Goal: Register for event/course

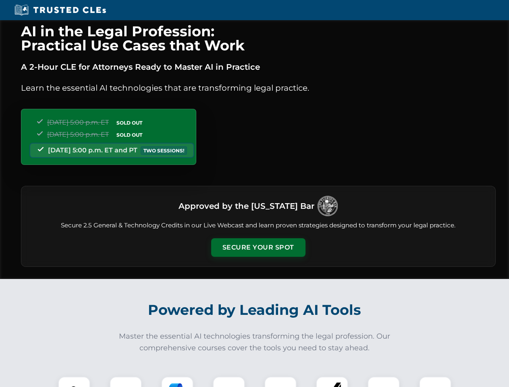
click at [258, 247] on button "Secure Your Spot" at bounding box center [258, 247] width 94 height 19
click at [74, 381] on img at bounding box center [73, 392] width 23 height 23
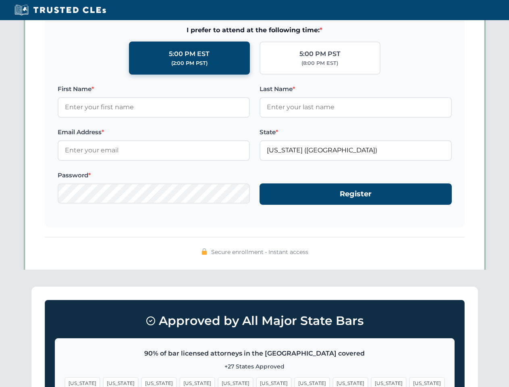
click at [294, 381] on span "[US_STATE]" at bounding box center [311, 383] width 35 height 12
click at [371, 381] on span "[US_STATE]" at bounding box center [388, 383] width 35 height 12
